Goal: Navigation & Orientation: Find specific page/section

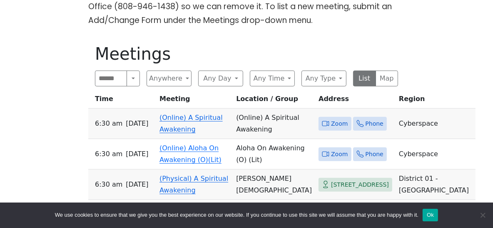
scroll to position [300, 0]
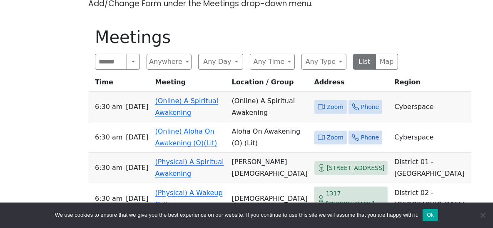
scroll to position [328, 0]
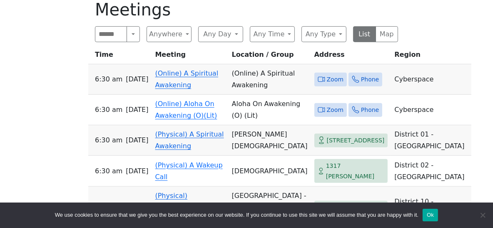
click at [327, 74] on span "Zoom" at bounding box center [335, 79] width 17 height 10
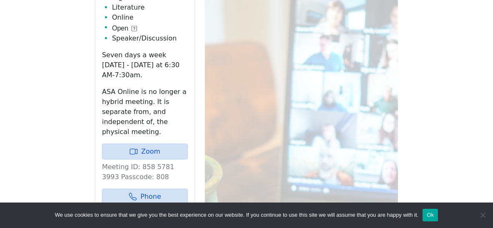
scroll to position [438, 0]
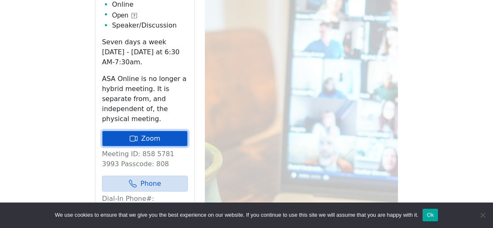
click at [147, 130] on link "Zoom" at bounding box center [145, 138] width 86 height 16
